Goal: Task Accomplishment & Management: Use online tool/utility

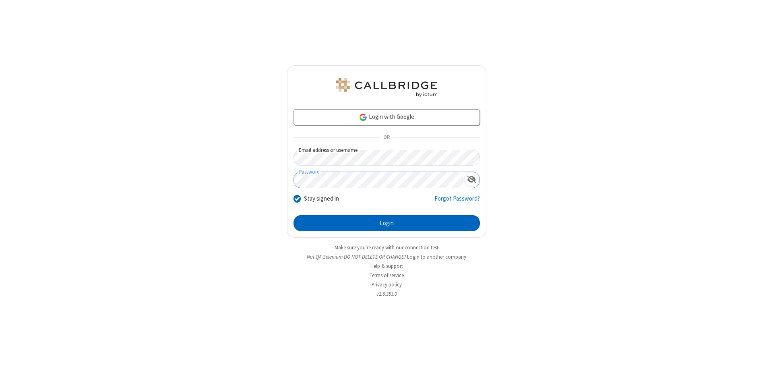
click at [386, 223] on button "Login" at bounding box center [386, 223] width 186 height 16
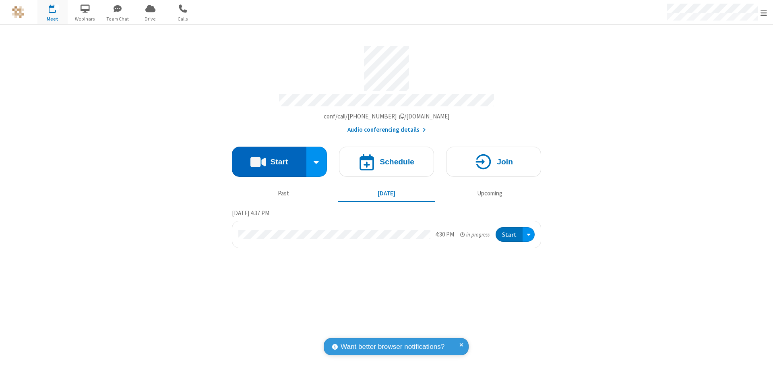
click at [269, 158] on button "Start" at bounding box center [269, 162] width 74 height 30
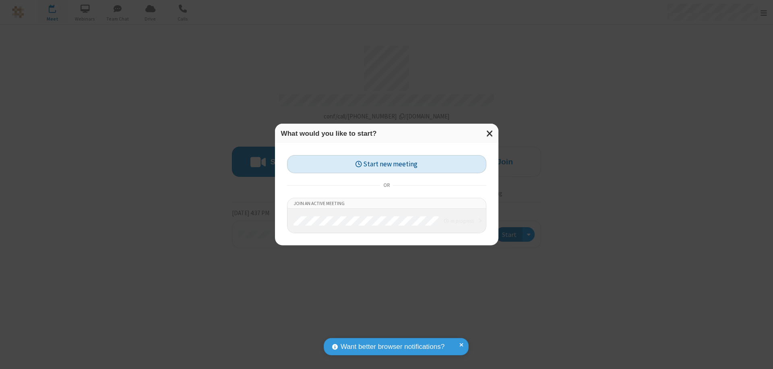
click at [386, 164] on button "Start new meeting" at bounding box center [386, 164] width 199 height 18
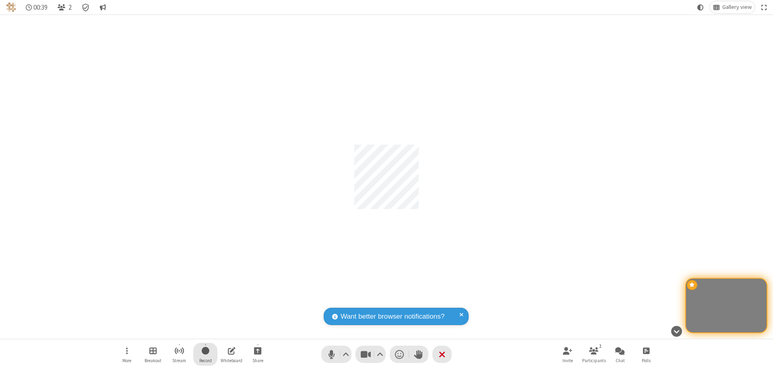
click at [205, 354] on span "Start recording" at bounding box center [206, 350] width 8 height 10
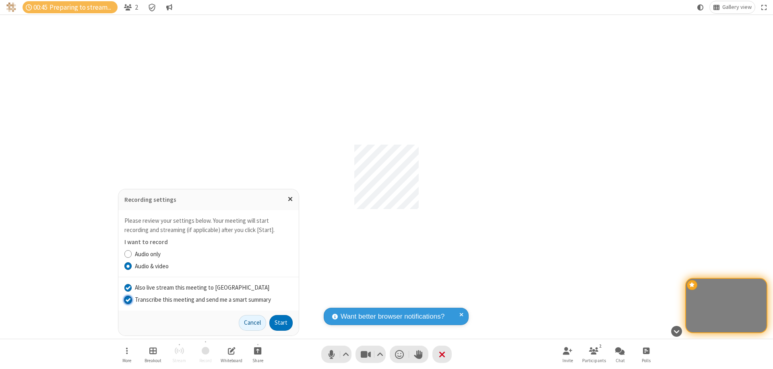
click at [128, 299] on input "Transcribe this meeting and send me a smart summary" at bounding box center [128, 299] width 8 height 8
click at [213, 266] on label "Audio & video" at bounding box center [214, 266] width 158 height 9
click at [132, 266] on input "Audio & video" at bounding box center [128, 266] width 8 height 8
click at [128, 287] on input "Also live stream this meeting to [GEOGRAPHIC_DATA]" at bounding box center [128, 287] width 8 height 8
click at [281, 322] on button "Start" at bounding box center [280, 323] width 23 height 16
